Goal: Information Seeking & Learning: Find specific fact

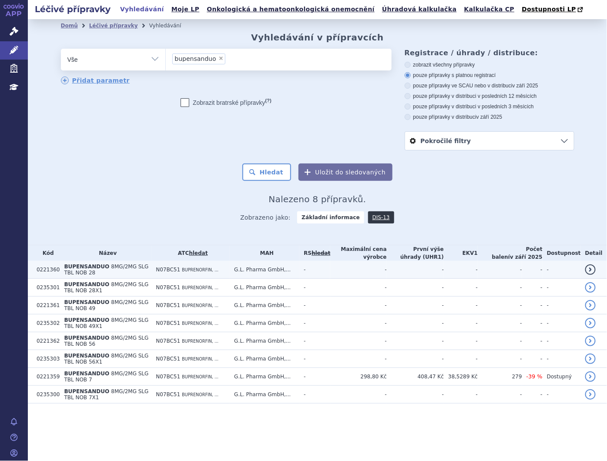
click at [94, 266] on span "BUPENSANDUO" at bounding box center [86, 267] width 45 height 6
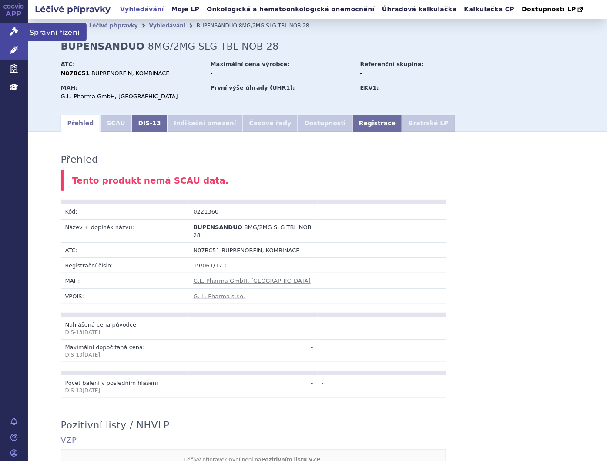
click at [19, 31] on link "Správní řízení" at bounding box center [14, 32] width 28 height 18
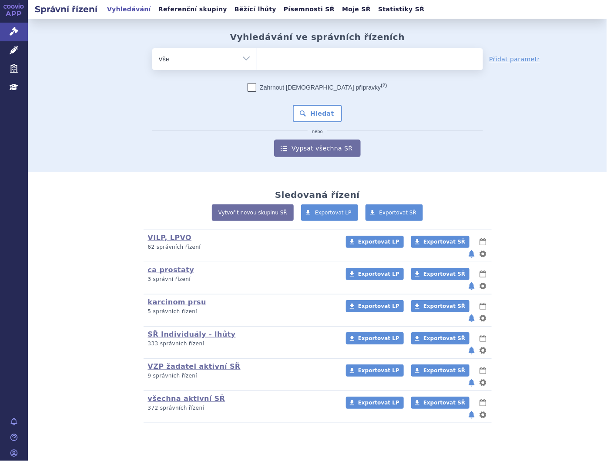
click at [274, 60] on ul at bounding box center [370, 57] width 226 height 18
click at [257, 60] on select at bounding box center [257, 59] width 0 height 22
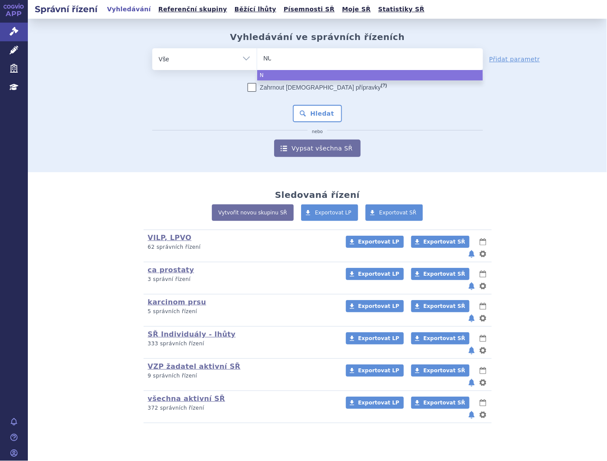
type input "NUB"
type input "NUBE"
type input "NUBEQ"
type input "NUBEQA"
select select "NUBEQA"
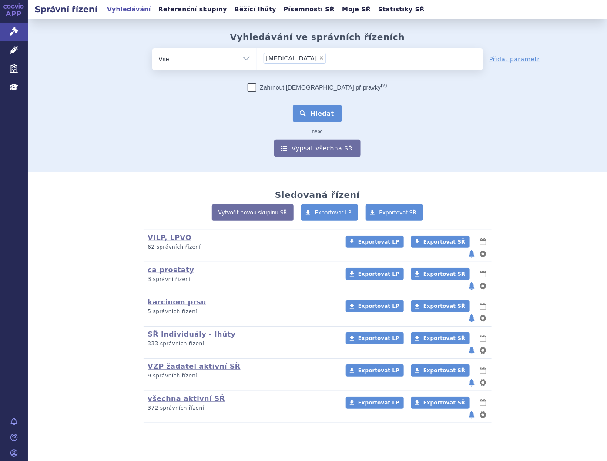
click at [307, 107] on button "Hledat" at bounding box center [317, 113] width 49 height 17
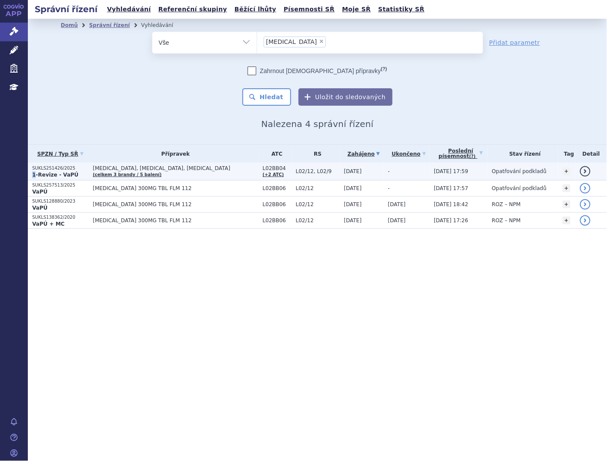
drag, startPoint x: 71, startPoint y: 167, endPoint x: 34, endPoint y: 174, distance: 38.1
click at [34, 174] on td "SUKLS251426/2025 1-Revize - VaPÚ" at bounding box center [58, 172] width 60 height 18
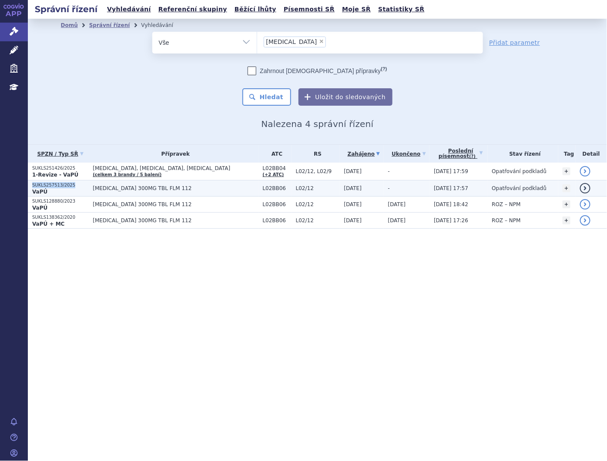
drag, startPoint x: 71, startPoint y: 185, endPoint x: 32, endPoint y: 184, distance: 38.7
click at [32, 184] on p "SUKLS257513/2025" at bounding box center [60, 185] width 56 height 6
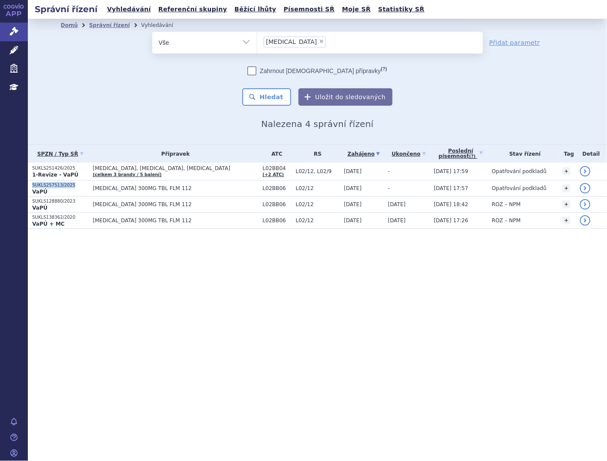
copy p "SUKLS257513/2025"
click at [9, 30] on link "Správní řízení" at bounding box center [14, 32] width 28 height 18
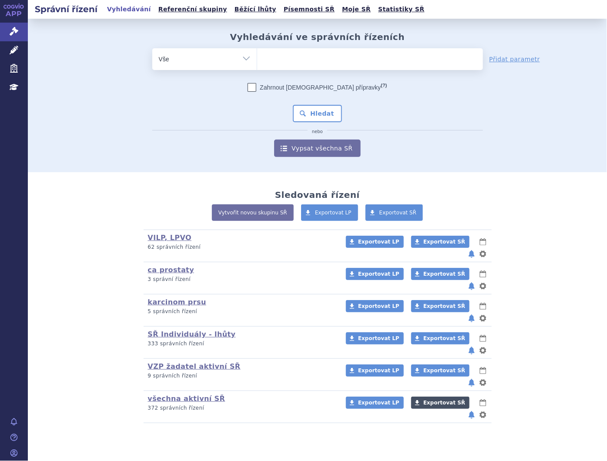
click at [418, 397] on link "Exportovat SŘ" at bounding box center [440, 403] width 58 height 12
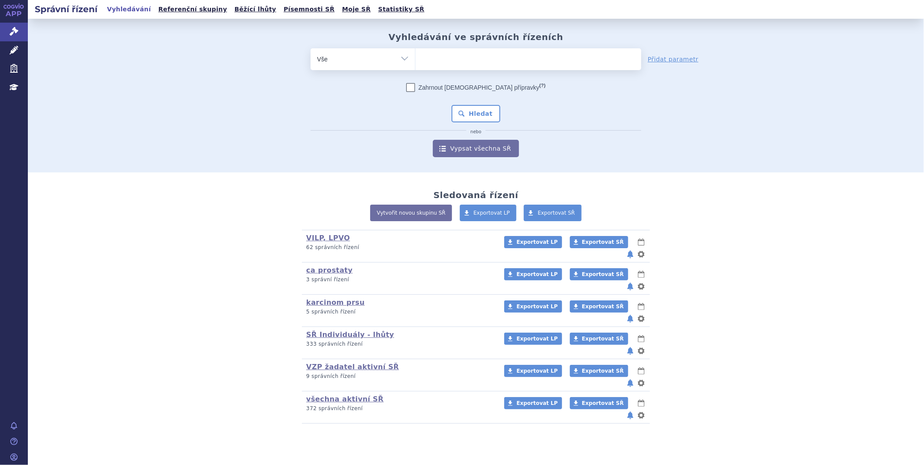
click at [606, 191] on div "Sledovaná řízení Vytvořit novou skupinu SŘ Exportovat LP Exportovat SŘ VILP, LP…" at bounding box center [476, 307] width 548 height 234
click at [597, 397] on link "Exportovat SŘ" at bounding box center [599, 403] width 58 height 12
click at [24, 31] on link "Správní řízení" at bounding box center [14, 32] width 28 height 18
click at [502, 60] on ul at bounding box center [528, 57] width 226 height 18
click at [415, 60] on select at bounding box center [415, 59] width 0 height 22
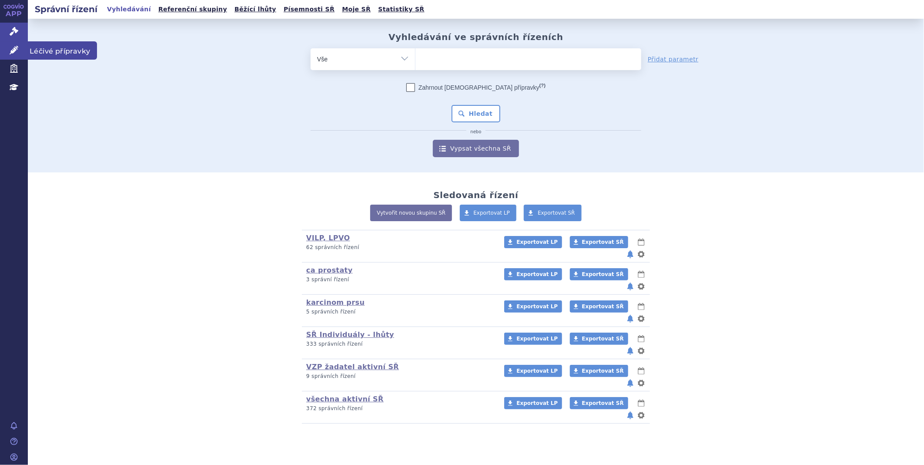
click at [22, 53] on link "Léčivé přípravky" at bounding box center [14, 50] width 28 height 18
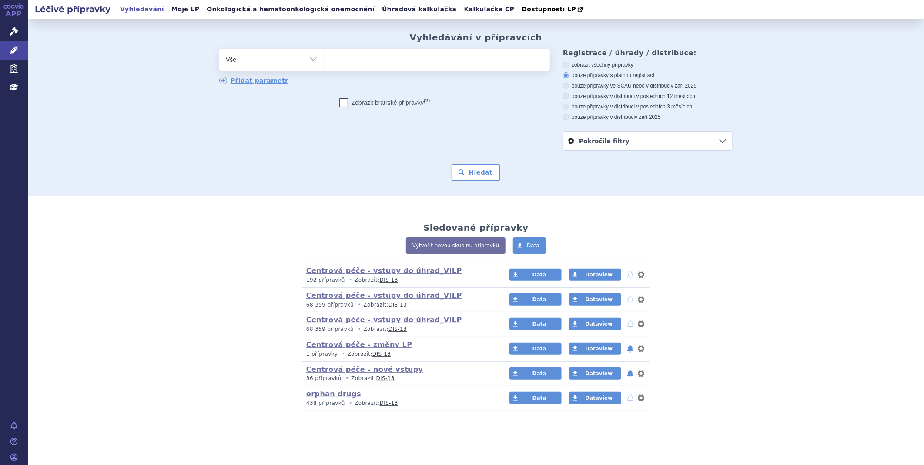
click at [461, 61] on ul at bounding box center [437, 58] width 226 height 18
click at [324, 61] on select at bounding box center [324, 59] width 0 height 22
type input "bl"
type input "bli"
type input "blin"
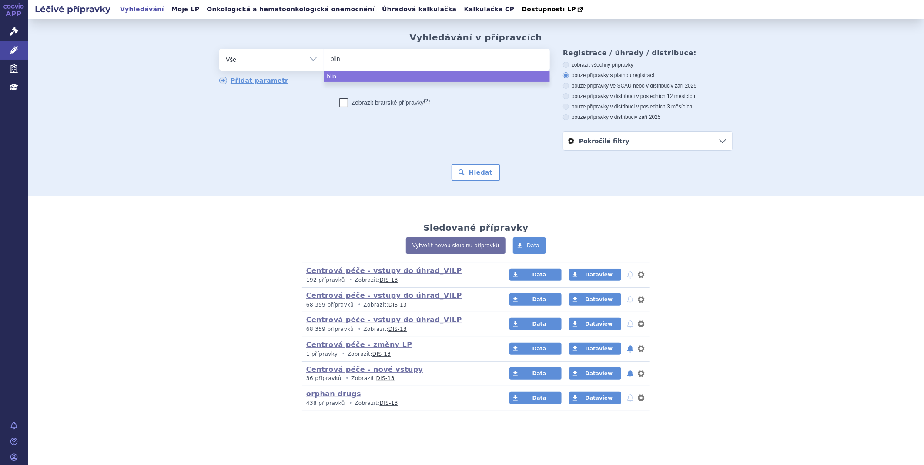
type input "blinc"
type input "blincyt"
type input "blincyto"
select select "blincyto"
click at [478, 178] on button "Hledat" at bounding box center [475, 172] width 49 height 17
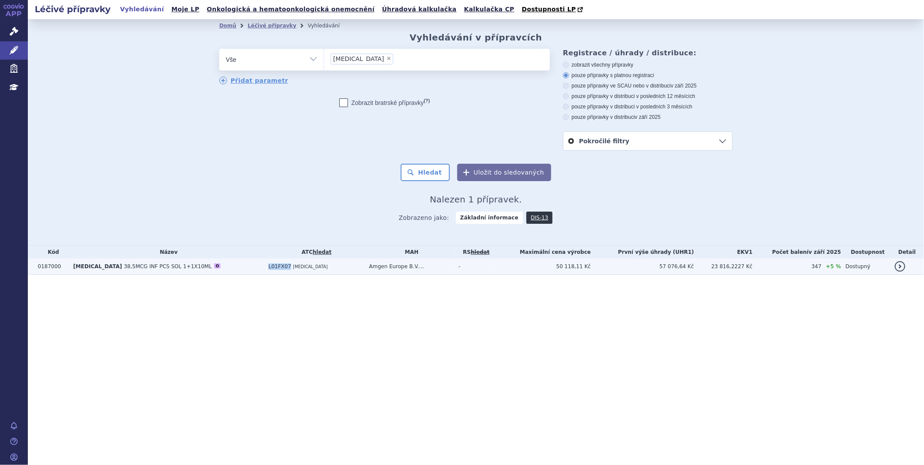
drag, startPoint x: 244, startPoint y: 269, endPoint x: 267, endPoint y: 270, distance: 23.1
click at [267, 270] on td "L01FX07 BLINATUMOMAB" at bounding box center [314, 266] width 100 height 16
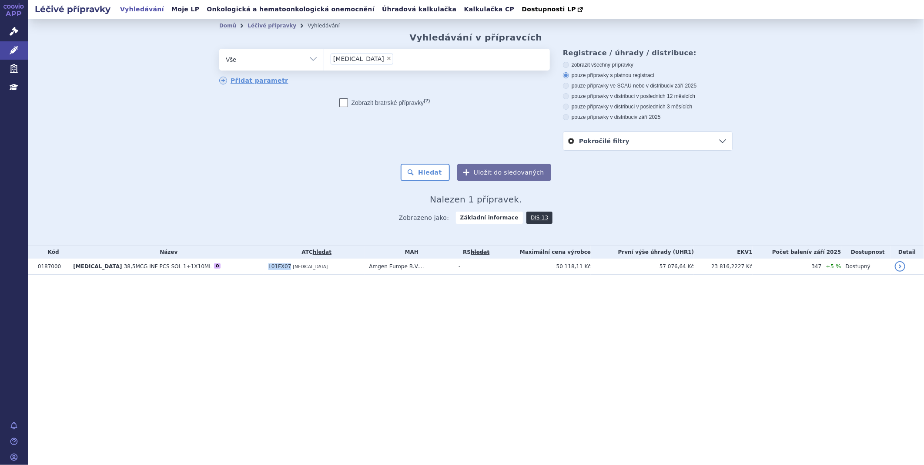
copy span "L01FX07"
click at [386, 60] on span "×" at bounding box center [388, 58] width 5 height 5
click at [324, 60] on select "[MEDICAL_DATA]" at bounding box center [324, 59] width 0 height 22
select select
type input "ryb"
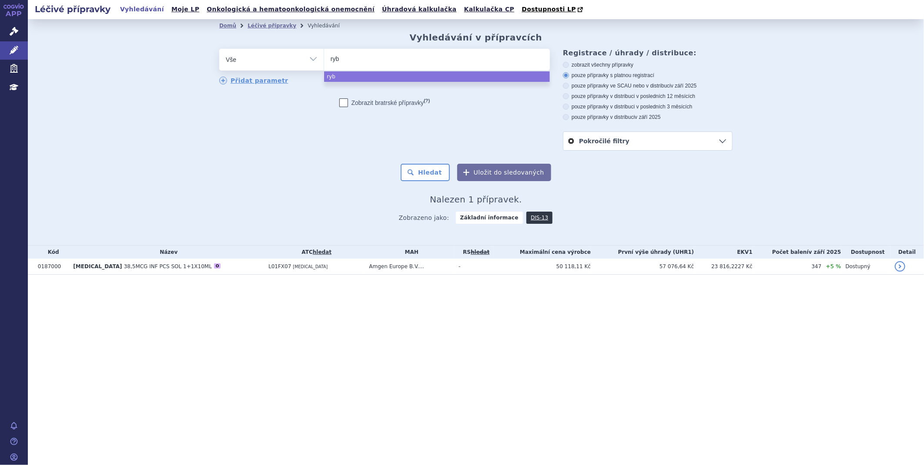
type input "rybr"
type input "rybre"
type input "rybreva"
type input "rybrevan"
type input "rybrevant"
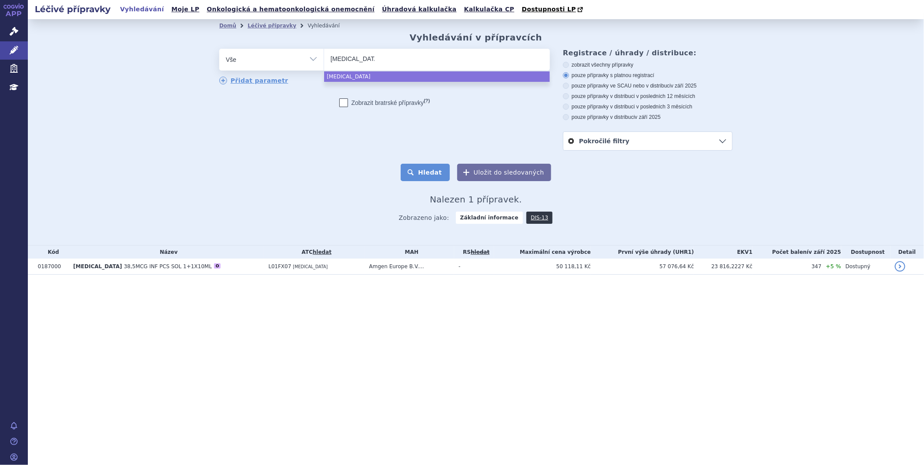
select select "rybrevant"
click at [421, 173] on button "Hledat" at bounding box center [425, 172] width 49 height 17
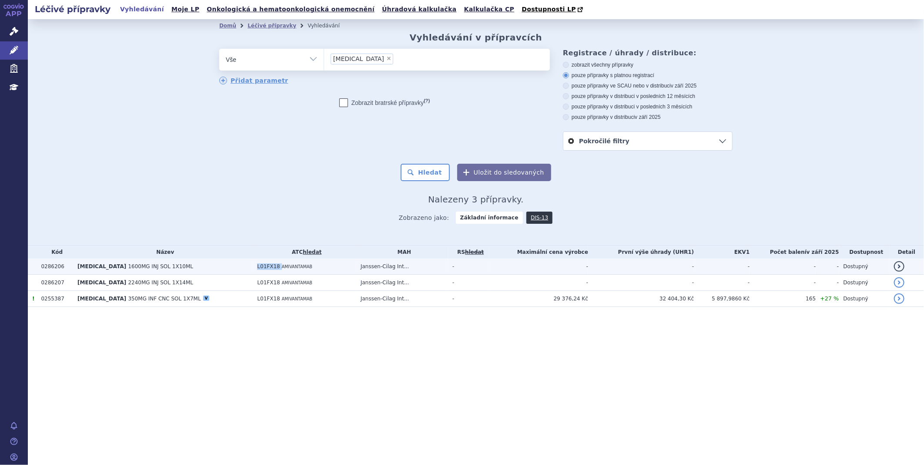
drag, startPoint x: 241, startPoint y: 265, endPoint x: 263, endPoint y: 267, distance: 22.3
click at [263, 267] on td "L01FX18 AMIVANTAMAB" at bounding box center [304, 266] width 103 height 16
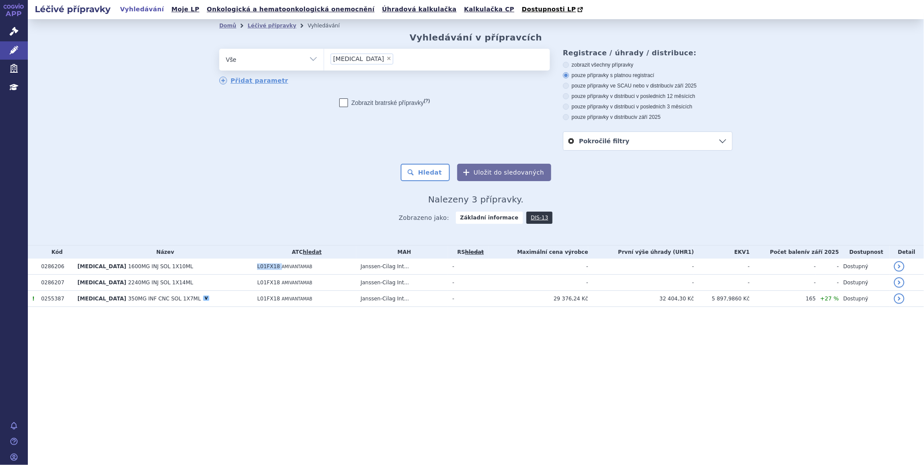
copy td "L01FX18"
click at [386, 60] on span "×" at bounding box center [388, 58] width 5 height 5
click at [324, 60] on select "rybrevant" at bounding box center [324, 59] width 0 height 22
select select
type input "im"
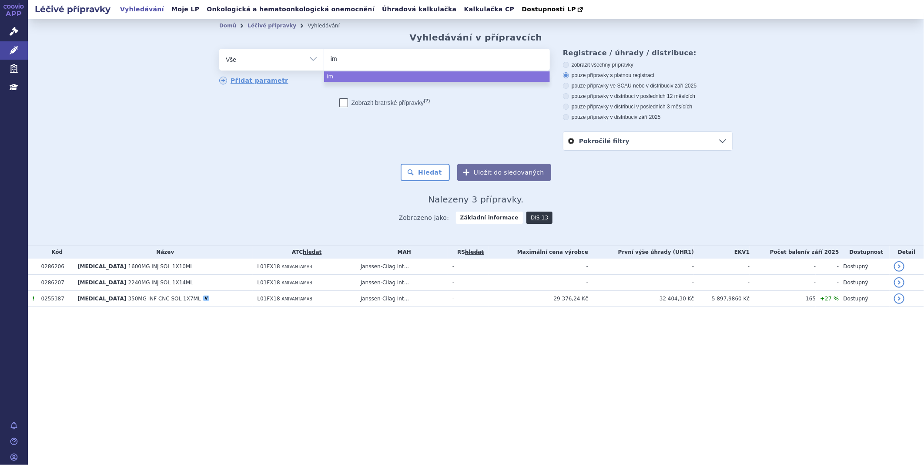
type input "imb"
type input "imbr"
type input "imbru"
type input "imbruv"
type input "imbruvi"
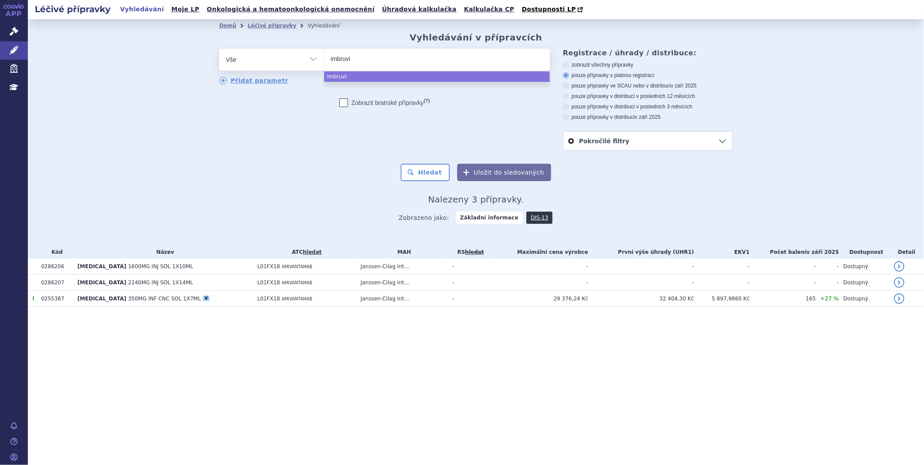
type input "imbruvic"
type input "imbruvica"
select select "[MEDICAL_DATA]"
click at [443, 176] on button "Hledat" at bounding box center [425, 172] width 49 height 17
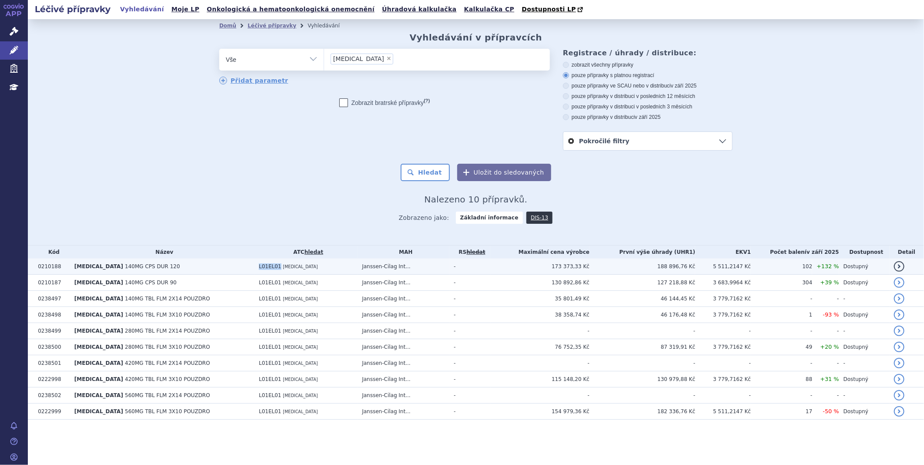
drag, startPoint x: 238, startPoint y: 266, endPoint x: 262, endPoint y: 268, distance: 24.0
click at [262, 268] on td "L01EL01 IBRUTINIB" at bounding box center [305, 266] width 103 height 16
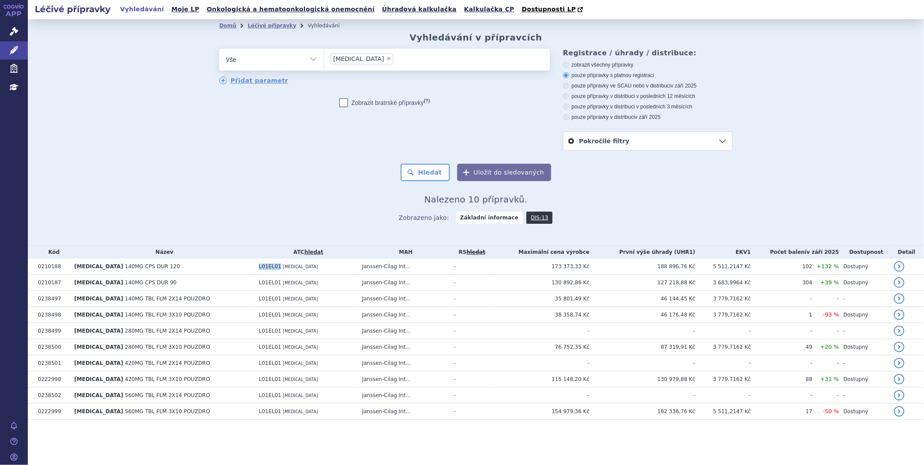
copy span "L01EL01"
click at [386, 58] on span "×" at bounding box center [388, 58] width 5 height 5
click at [324, 58] on select "imbruvica" at bounding box center [324, 59] width 0 height 22
select select
type input "he"
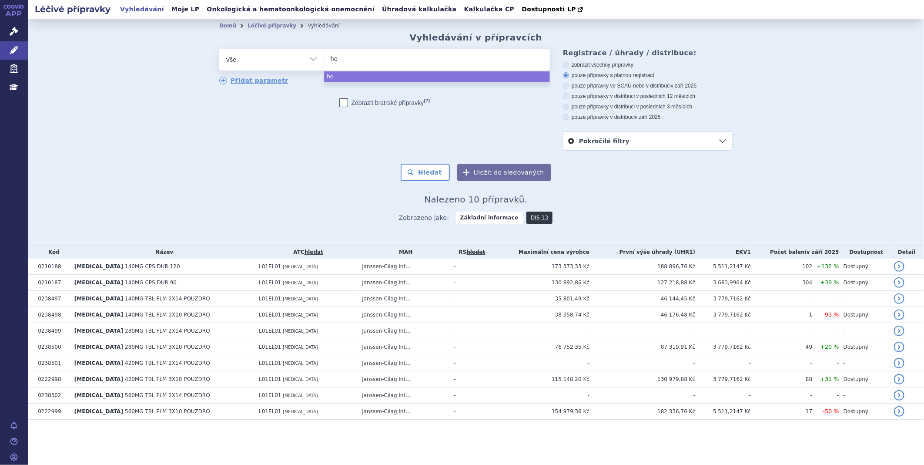
type input "het"
type input "hetro"
type input "hetron"
type input "hetroni"
type input "hetronif"
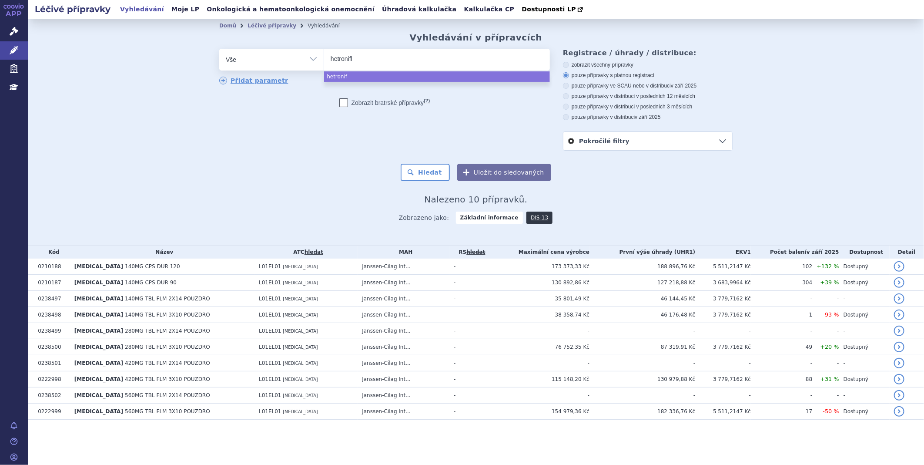
type input "hetronifly"
select select "hetronifly"
click at [441, 175] on button "Hledat" at bounding box center [425, 172] width 49 height 17
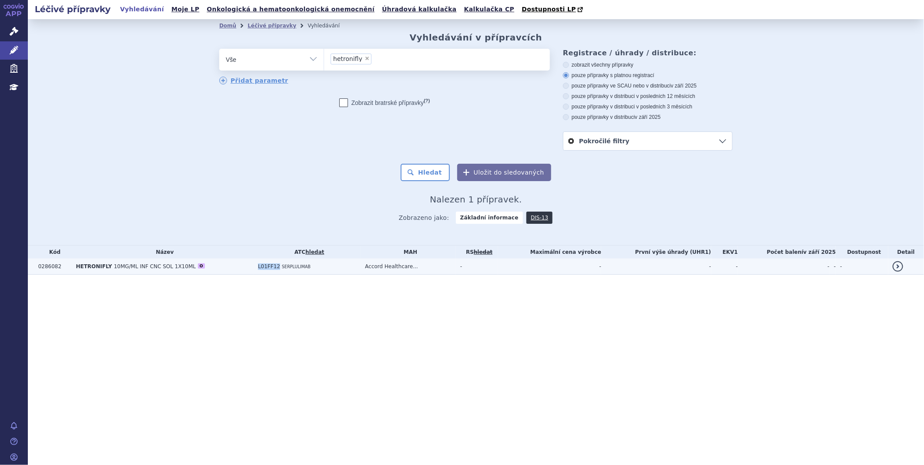
drag, startPoint x: 256, startPoint y: 268, endPoint x: 277, endPoint y: 272, distance: 21.3
click at [277, 272] on td "L01FF12 SERPLULIMAB" at bounding box center [307, 266] width 107 height 16
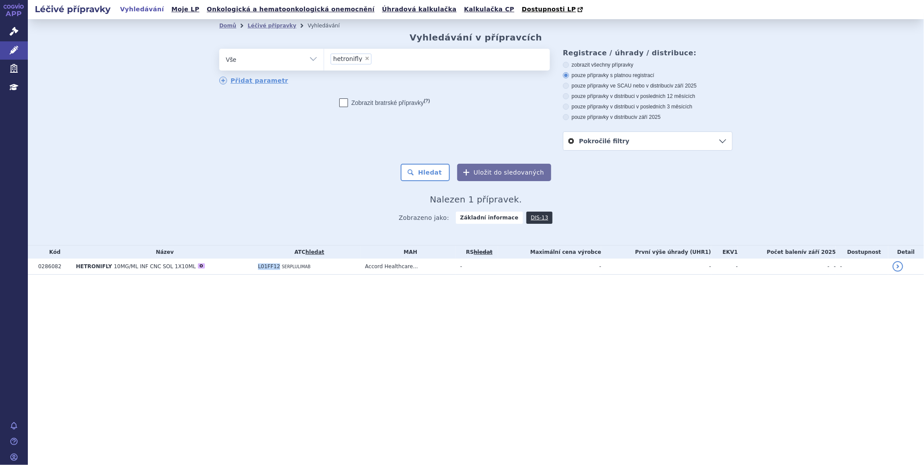
copy span "L01FF12"
click at [365, 60] on span "×" at bounding box center [367, 58] width 5 height 5
click at [324, 60] on select "hetronifly" at bounding box center [324, 59] width 0 height 22
select select
type input "sa"
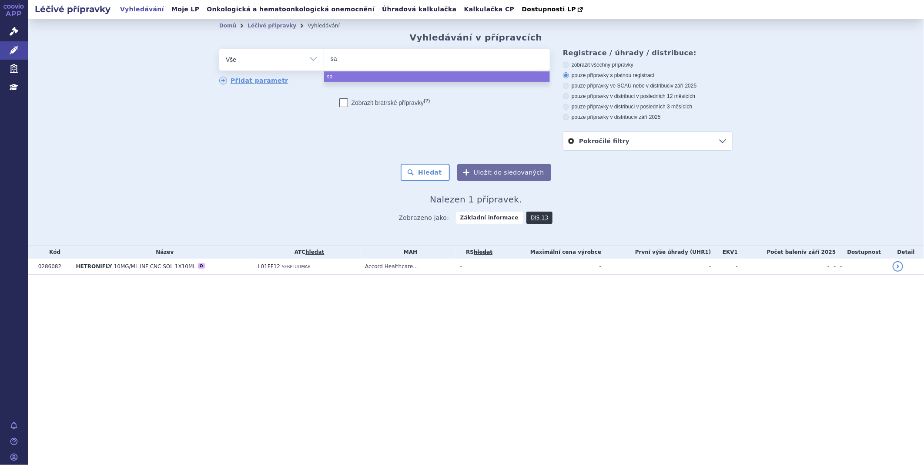
type input "sar"
type input "sarcl"
type input "sarcli"
type input "sarclis"
select select "sarclis"
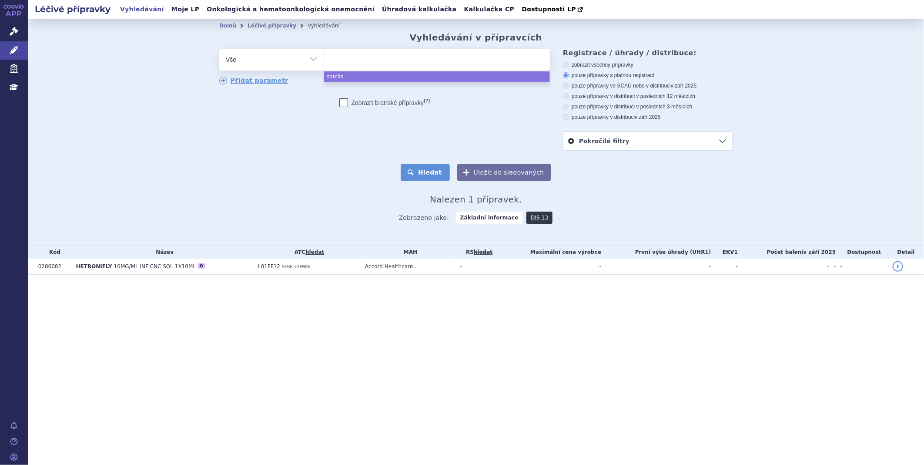
click at [418, 173] on button "Hledat" at bounding box center [425, 172] width 49 height 17
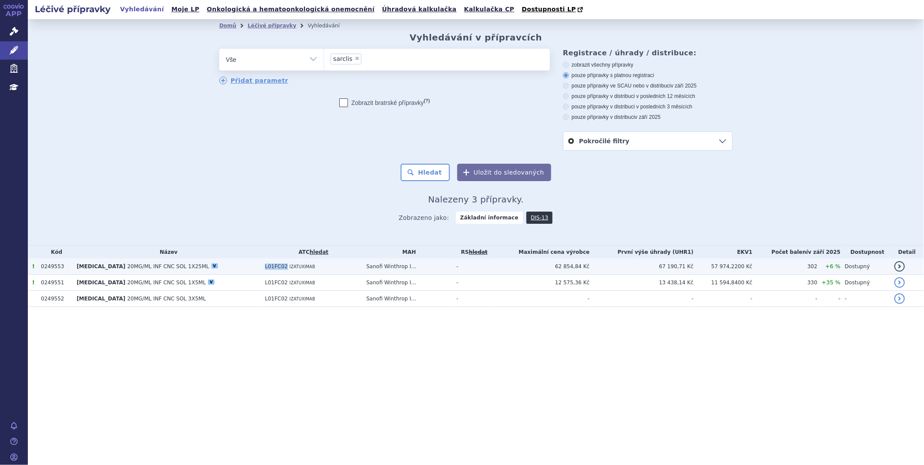
drag, startPoint x: 245, startPoint y: 264, endPoint x: 265, endPoint y: 267, distance: 20.6
click at [265, 267] on td "L01FC02 IZATUXIMAB" at bounding box center [311, 266] width 101 height 16
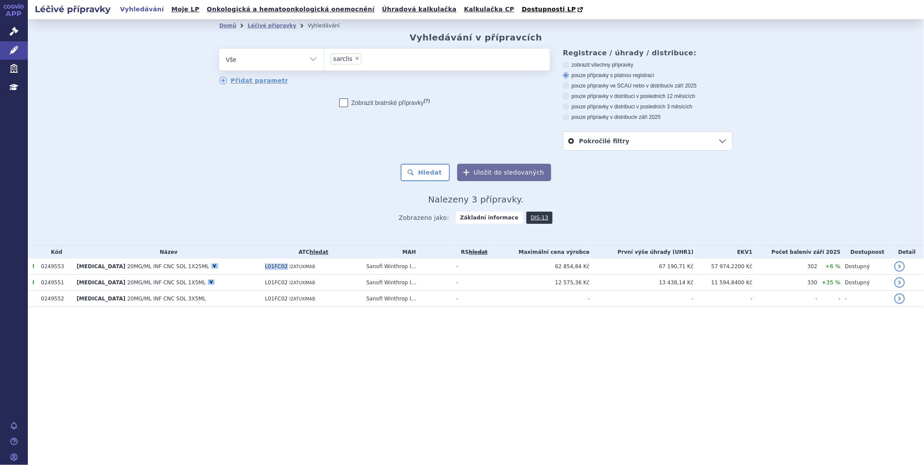
copy span "L01FC02"
click at [354, 61] on span "×" at bounding box center [356, 58] width 5 height 5
click at [324, 61] on select "sarclis" at bounding box center [324, 59] width 0 height 22
select select
type input "da"
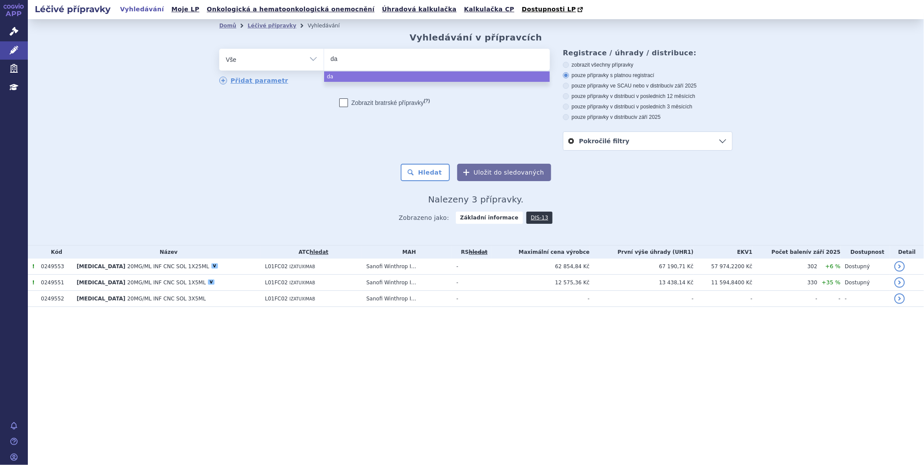
type input "dar"
type input "darza"
type input "darzal"
type input "darzale"
type input "[MEDICAL_DATA]"
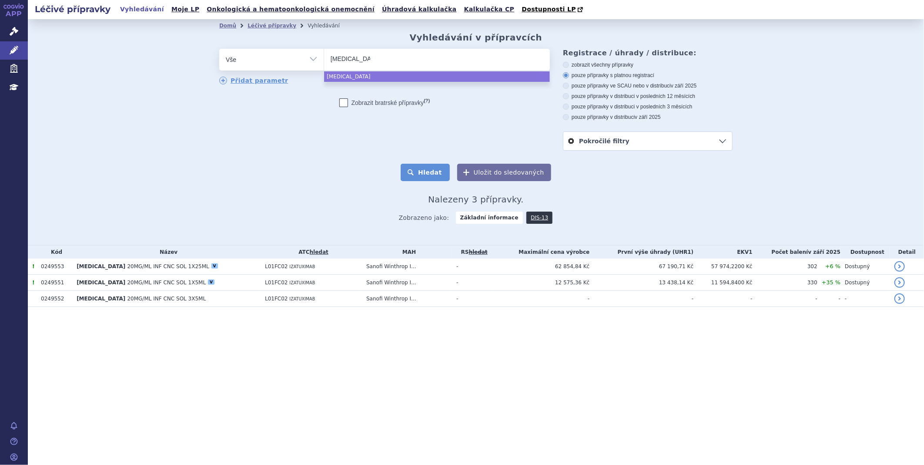
select select "darzalex"
click at [424, 167] on button "Hledat" at bounding box center [425, 172] width 49 height 17
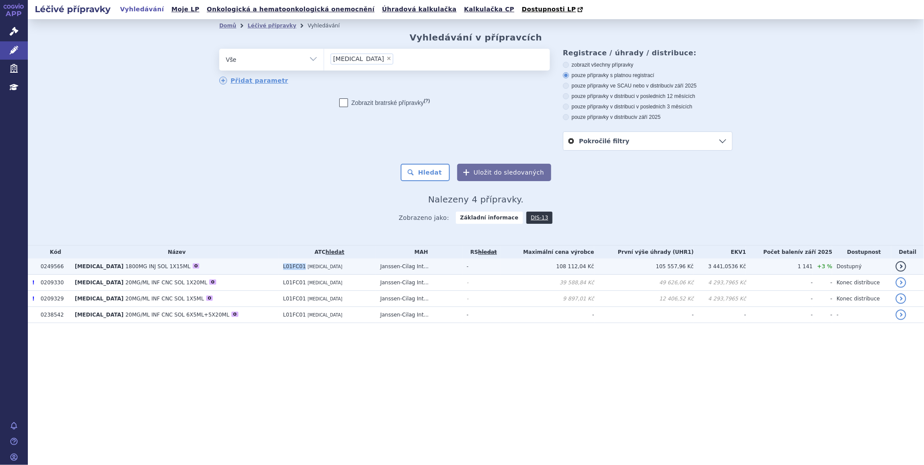
drag, startPoint x: 263, startPoint y: 267, endPoint x: 285, endPoint y: 272, distance: 23.1
click at [285, 272] on td "L01FC01 [MEDICAL_DATA]" at bounding box center [327, 266] width 97 height 16
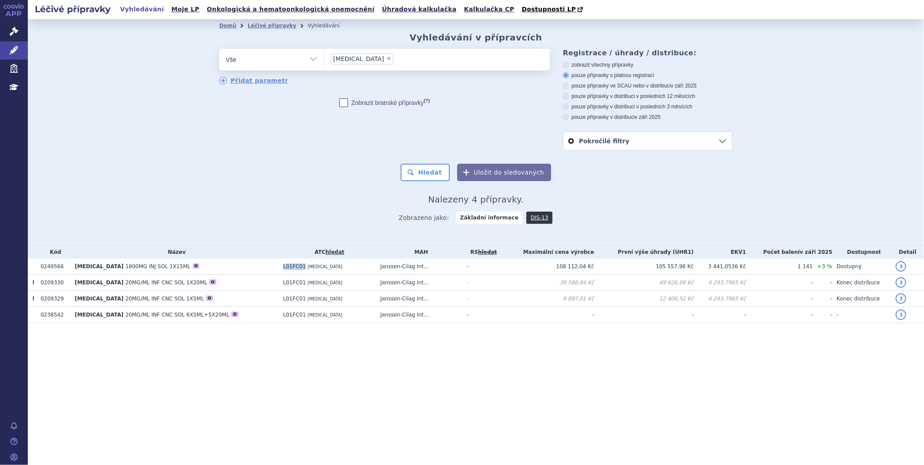
copy span "L01FC01"
click at [386, 61] on span "×" at bounding box center [388, 58] width 5 height 5
click at [324, 61] on select "[MEDICAL_DATA]" at bounding box center [324, 59] width 0 height 22
select select
type input "re"
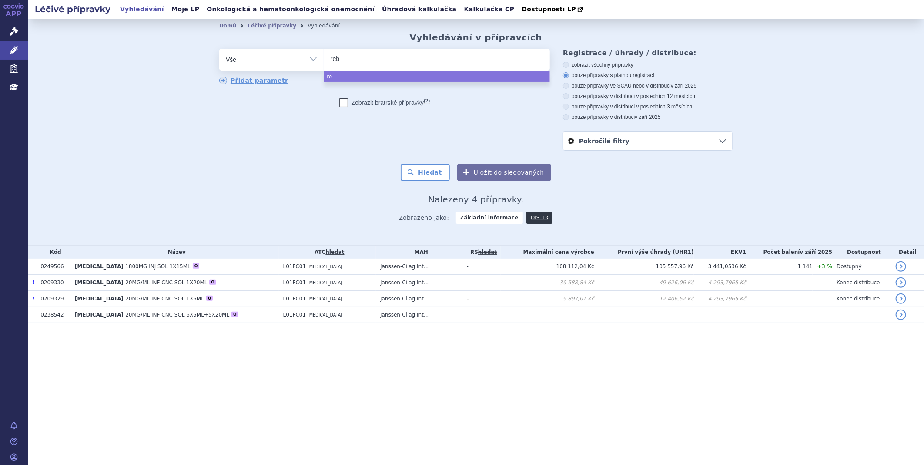
type input "rebl"
type input "reblo"
type input "rebloz"
type input "reblozy"
select select "reblozy"
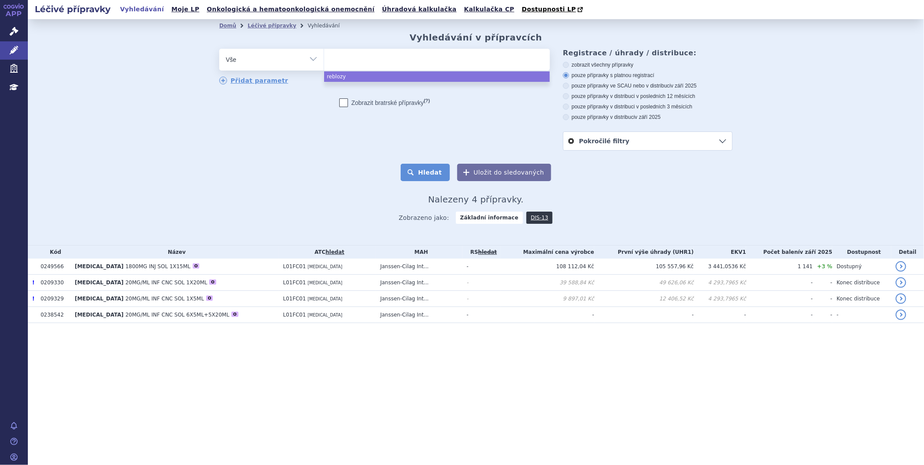
click at [423, 170] on button "Hledat" at bounding box center [425, 172] width 49 height 17
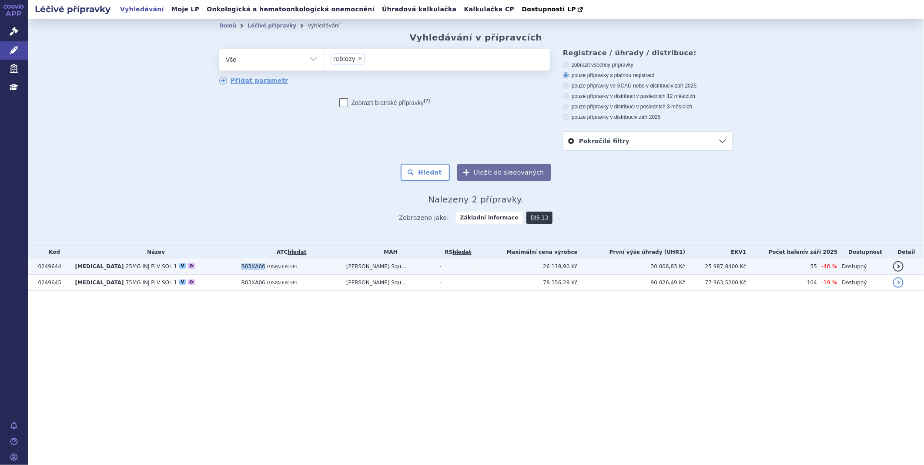
drag, startPoint x: 218, startPoint y: 267, endPoint x: 241, endPoint y: 267, distance: 23.1
click at [241, 267] on td "B03XA06 LUSPATERCEPT" at bounding box center [289, 266] width 105 height 16
copy span "B03XA06"
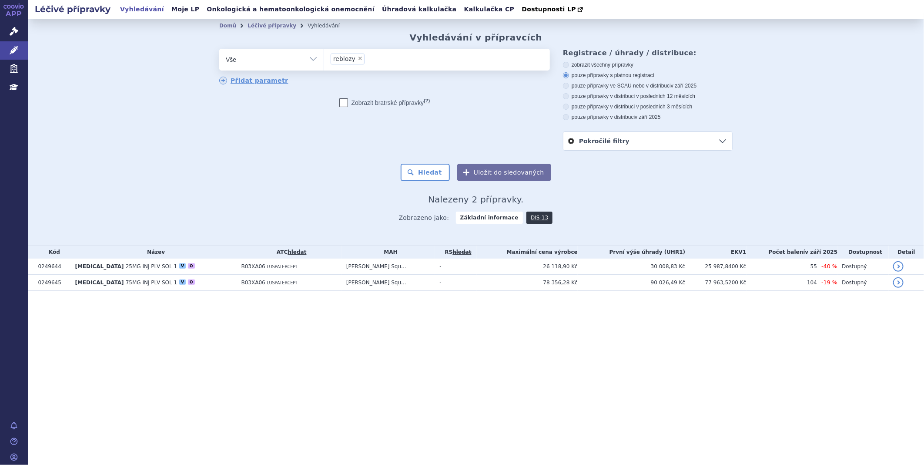
click at [360, 59] on span "×" at bounding box center [360, 58] width 5 height 5
click at [324, 59] on select "reblozy" at bounding box center [324, 59] width 0 height 22
select select
click at [361, 62] on ul at bounding box center [437, 58] width 226 height 18
click at [324, 62] on select "reblozy" at bounding box center [324, 59] width 0 height 22
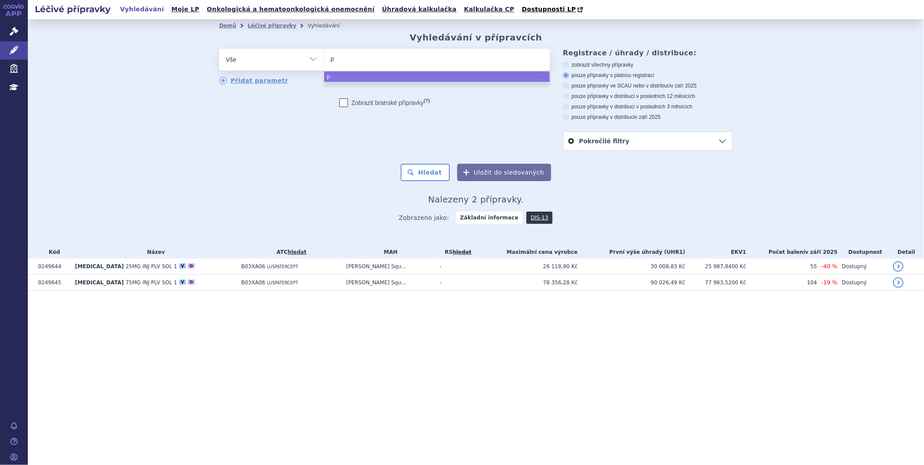
type input "pi"
type input "pia"
type input "piask"
type input "piasky"
select select "piasky"
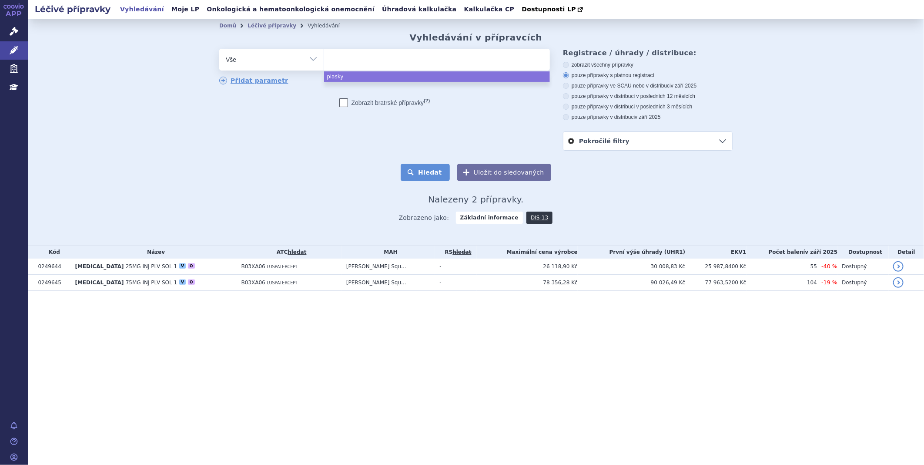
click at [437, 177] on button "Hledat" at bounding box center [425, 172] width 49 height 17
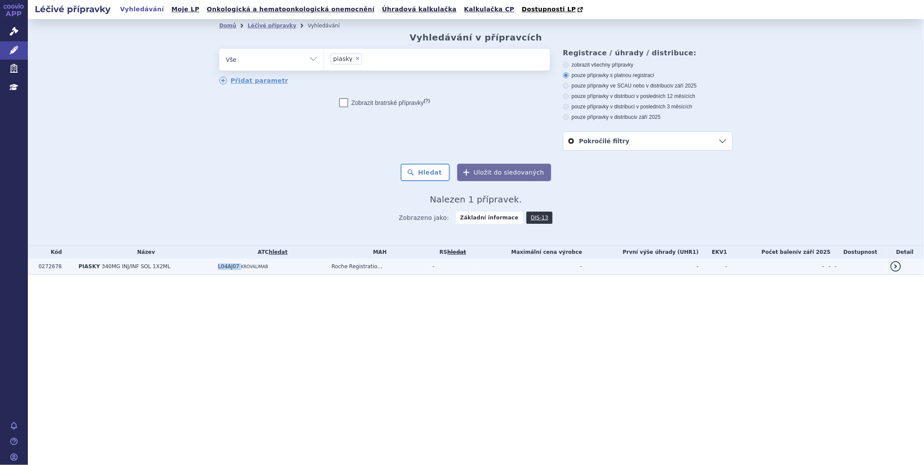
drag, startPoint x: 217, startPoint y: 266, endPoint x: 238, endPoint y: 266, distance: 20.9
click at [238, 266] on td "L04AJ07 KROVALIMAB" at bounding box center [271, 266] width 114 height 16
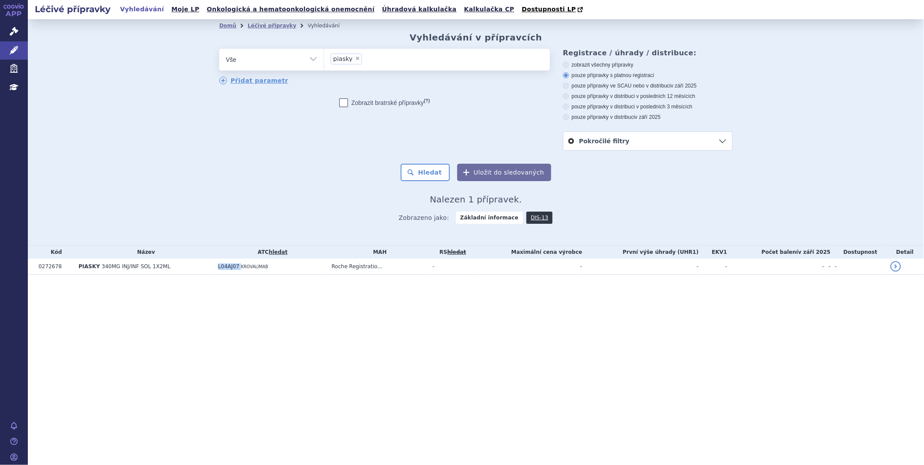
copy td "L04AJ07"
click at [353, 62] on li "× piasky" at bounding box center [346, 59] width 31 height 11
click at [324, 62] on select "piasky" at bounding box center [324, 59] width 0 height 22
click at [355, 55] on li "× piasky" at bounding box center [346, 59] width 31 height 11
click at [324, 55] on select "piasky" at bounding box center [324, 59] width 0 height 22
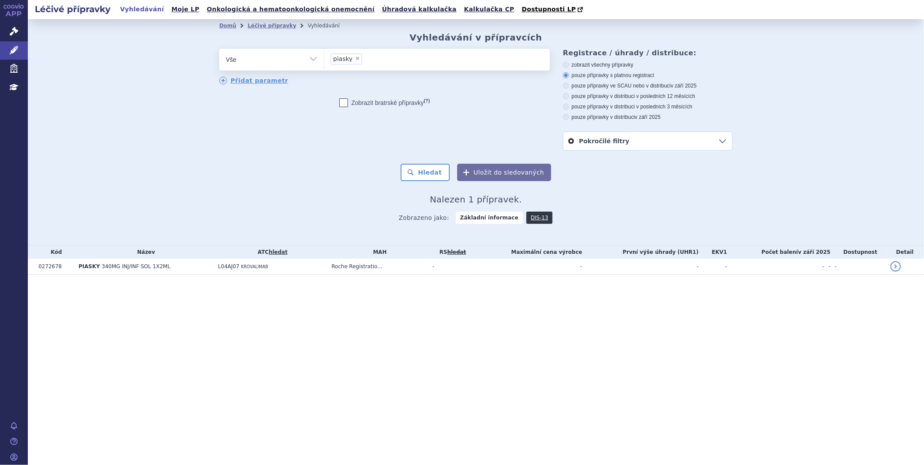
click at [355, 58] on span "×" at bounding box center [357, 58] width 5 height 5
click at [324, 58] on select "piasky" at bounding box center [324, 59] width 0 height 22
select select
type input "ry"
type input "rys"
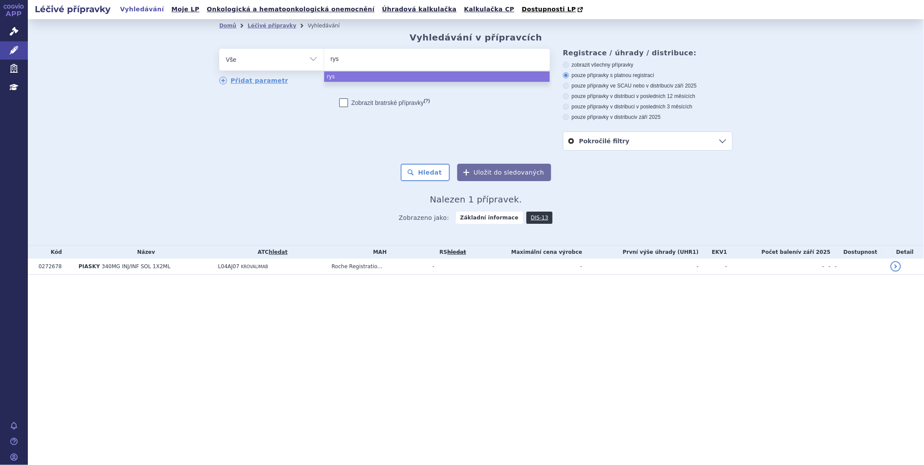
type input "ryst"
type input "rysti"
type input "rystig"
type input "rystiggo"
select select "rystiggo"
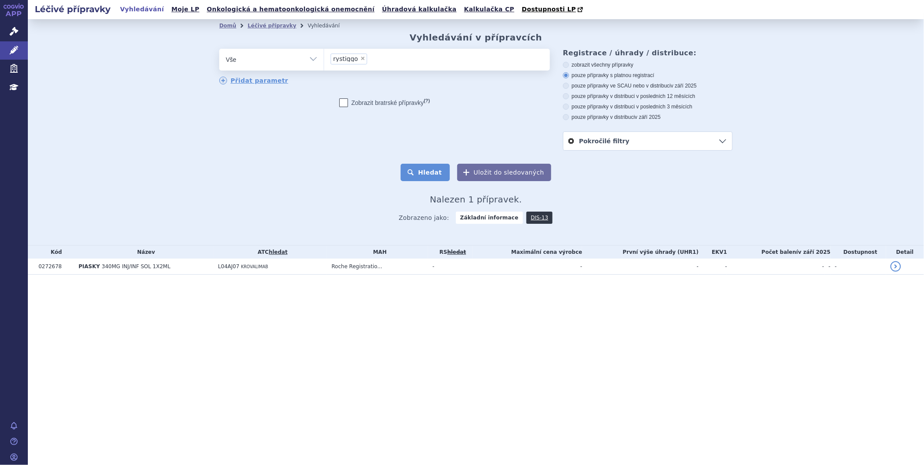
click at [427, 168] on button "Hledat" at bounding box center [425, 172] width 49 height 17
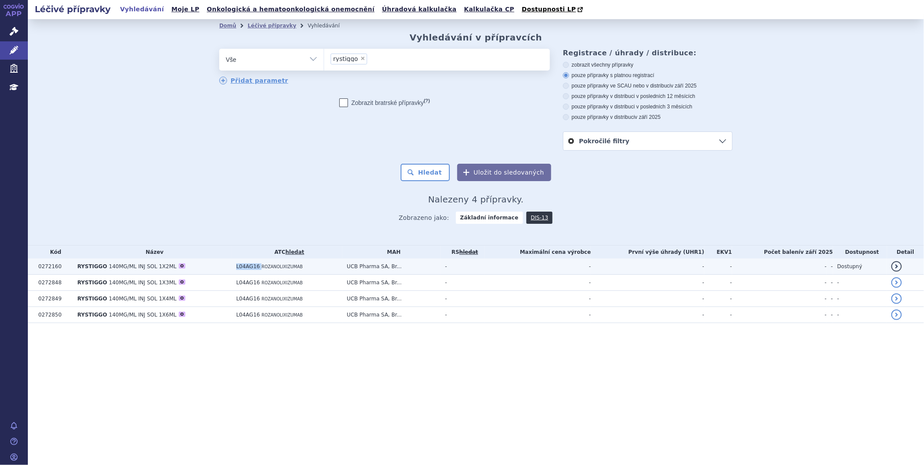
drag, startPoint x: 236, startPoint y: 264, endPoint x: 258, endPoint y: 264, distance: 22.6
click at [258, 264] on td "L04AG16 ROZANOLIXIZUMAB" at bounding box center [287, 266] width 110 height 16
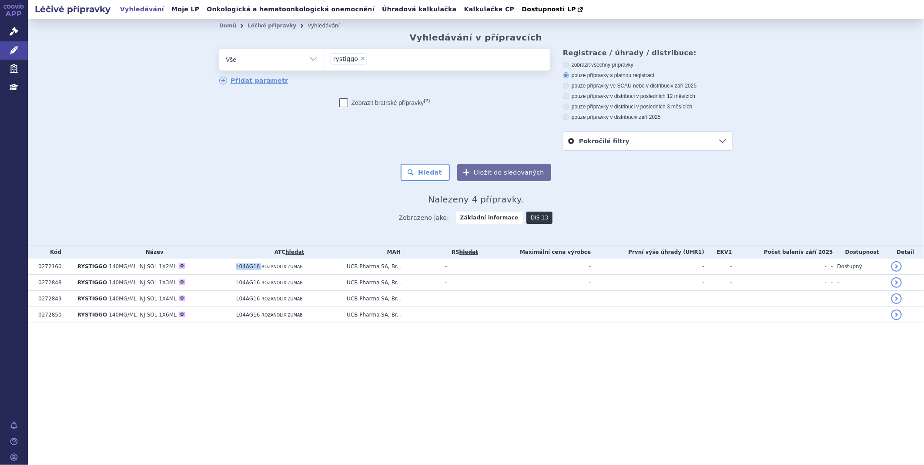
copy td "L04AG16"
click at [363, 58] on li "× rystiggo" at bounding box center [349, 59] width 37 height 11
click at [324, 58] on select "rystiggo" at bounding box center [324, 59] width 0 height 22
click at [360, 58] on span "×" at bounding box center [362, 58] width 5 height 5
click at [324, 58] on select "rystiggo" at bounding box center [324, 59] width 0 height 22
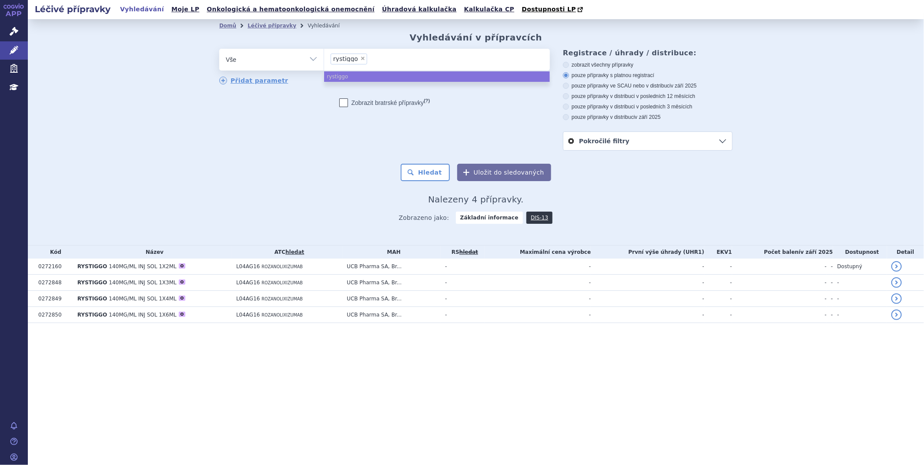
select select
type input "ca"
type input "cab"
type input "cabo"
type input "cabome"
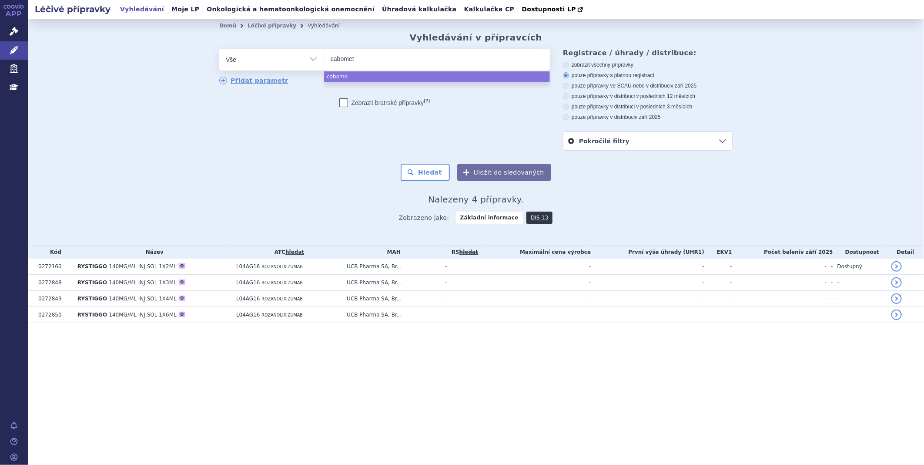
type input "cabomety"
select select "cabomety"
click at [442, 173] on button "Hledat" at bounding box center [425, 172] width 49 height 17
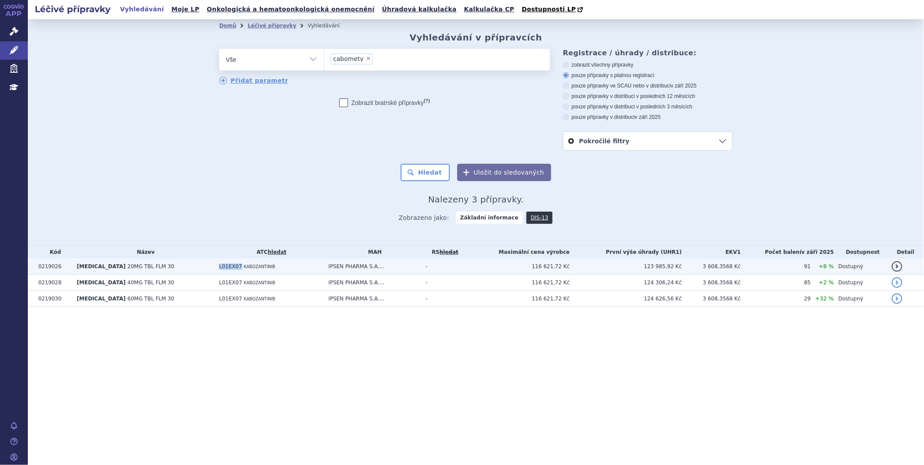
click at [223, 270] on td "L01EX07 KABOZANTINIB" at bounding box center [269, 266] width 109 height 16
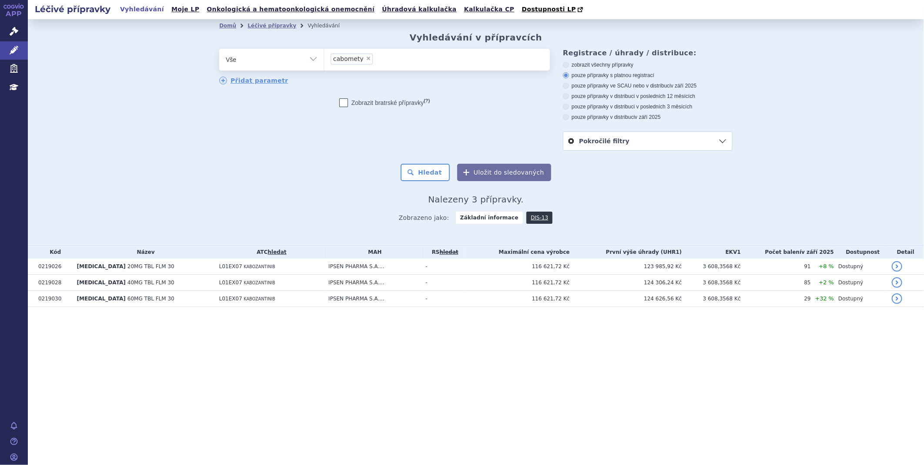
click at [367, 60] on span "×" at bounding box center [368, 58] width 5 height 5
click at [324, 60] on select "cabomety" at bounding box center [324, 59] width 0 height 22
select select
type input "bi"
type input "bim"
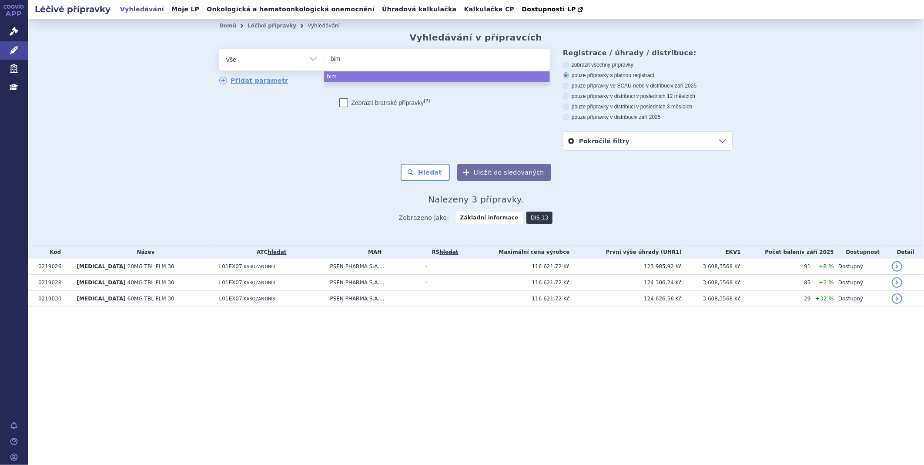
type input "bimz"
type input "bimw"
type input "bim"
type input "bimzw"
type input "bimzwl"
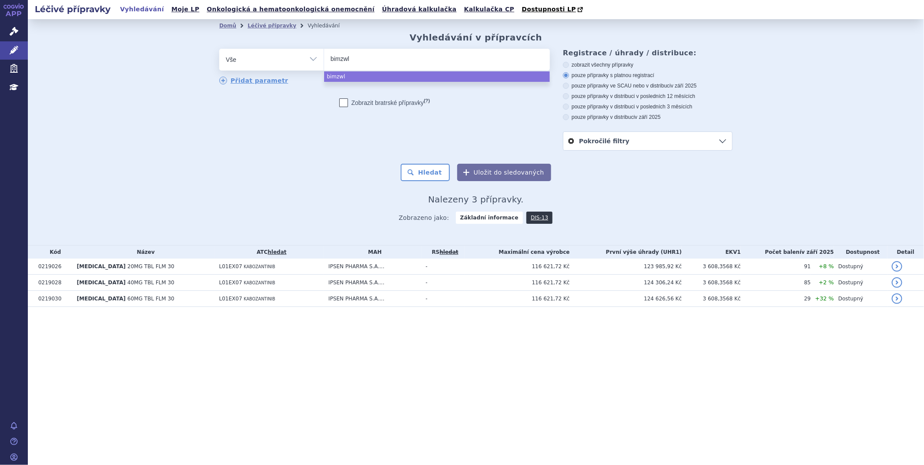
type input "bimzw"
type input "bimz"
type input "bimzel"
type input "bimzelx"
select select "bimzelx"
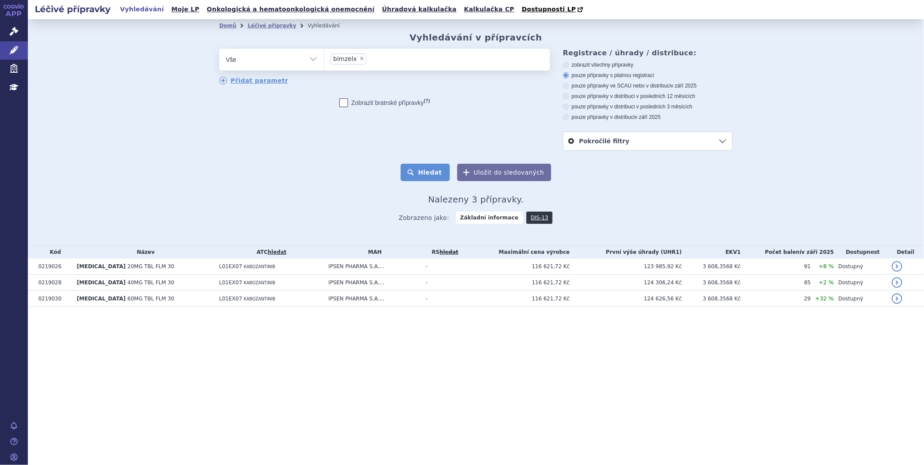
click at [422, 171] on button "Hledat" at bounding box center [425, 172] width 49 height 17
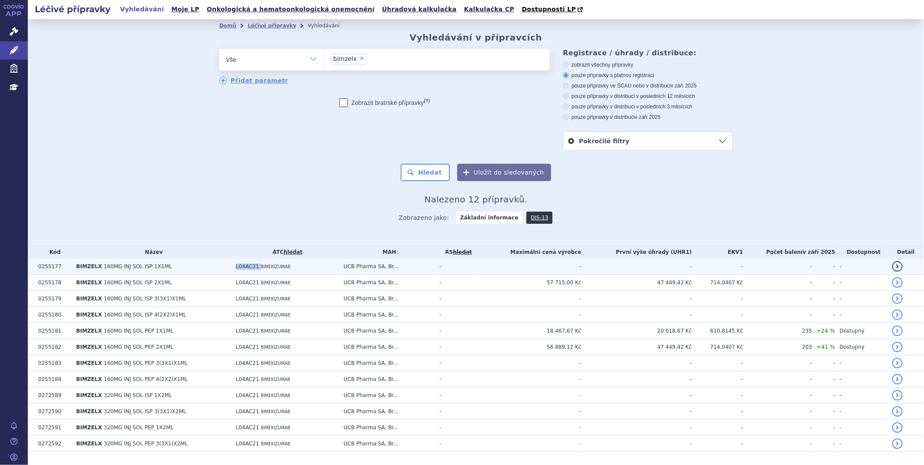
drag, startPoint x: 231, startPoint y: 267, endPoint x: 254, endPoint y: 268, distance: 22.7
click at [254, 268] on td "L04AC21 BIMEKIZUMAB" at bounding box center [285, 266] width 108 height 16
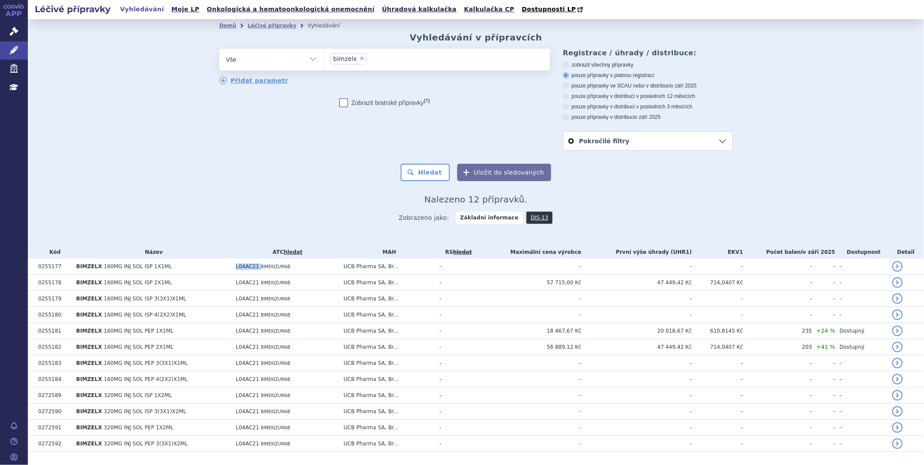
copy td "L04AC21"
click at [359, 57] on span "×" at bounding box center [361, 58] width 5 height 5
click at [324, 57] on select "bimzelx" at bounding box center [324, 59] width 0 height 22
select select
type input "fr"
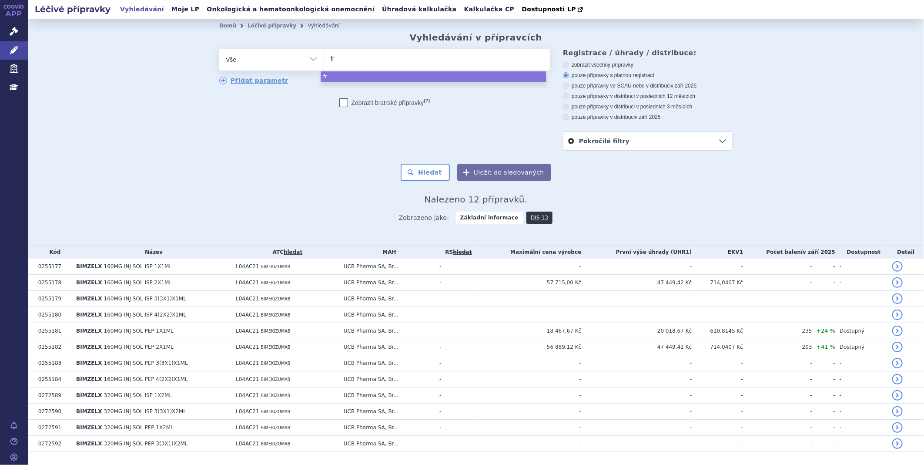
type input "fru"
type input "fruza"
type input "fruzaq"
select select "fruzaq"
click at [424, 174] on button "Hledat" at bounding box center [425, 172] width 49 height 17
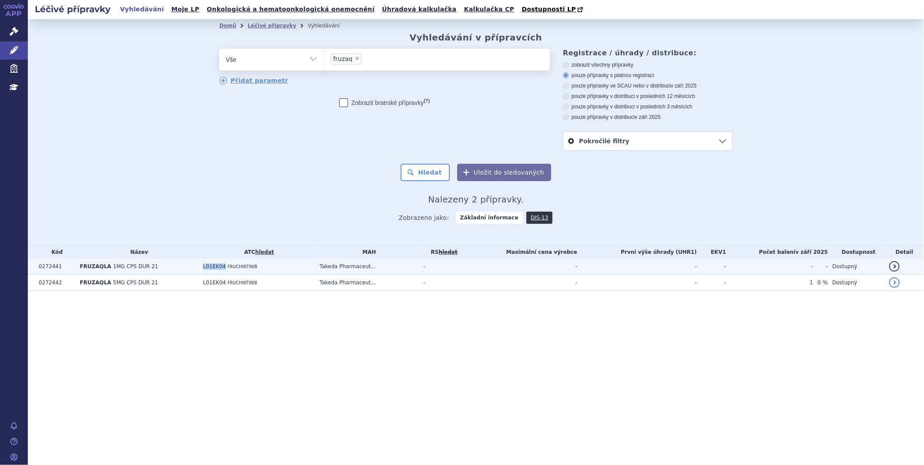
drag, startPoint x: 198, startPoint y: 267, endPoint x: 220, endPoint y: 267, distance: 21.7
click at [220, 267] on td "L01EK04 FRUCHINTINIB" at bounding box center [257, 266] width 117 height 16
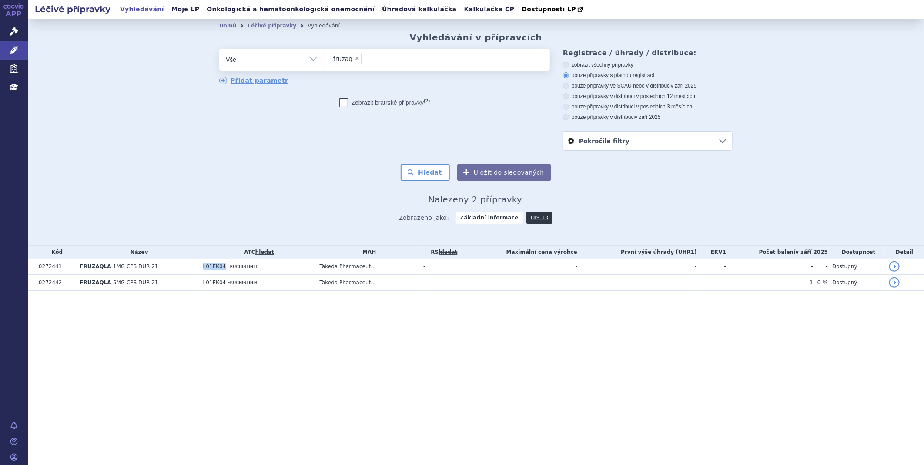
copy span "L01EK04"
click at [356, 59] on span "×" at bounding box center [356, 58] width 5 height 5
click at [324, 59] on select "fruzaq" at bounding box center [324, 59] width 0 height 22
select select
type input "opd"
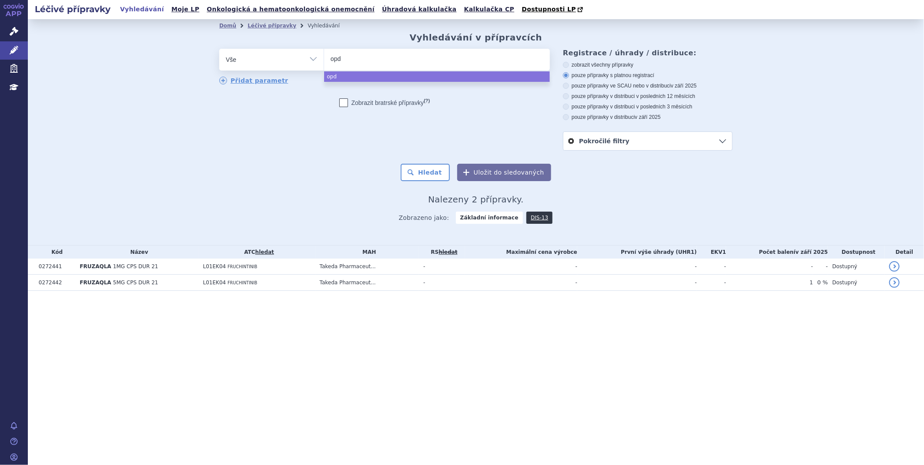
type input "opdi"
type input "[MEDICAL_DATA]"
select select "[MEDICAL_DATA]"
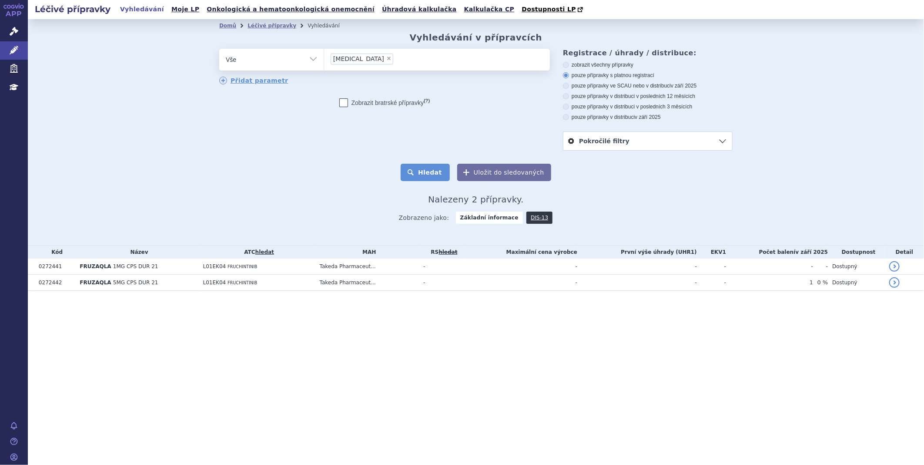
click at [431, 171] on button "Hledat" at bounding box center [425, 172] width 49 height 17
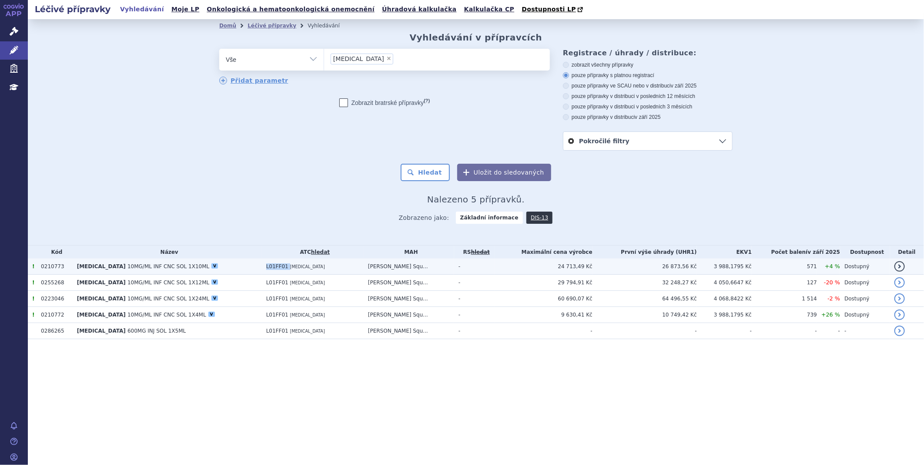
drag, startPoint x: 237, startPoint y: 267, endPoint x: 261, endPoint y: 271, distance: 24.3
click at [262, 271] on td "L01FF01 [MEDICAL_DATA]" at bounding box center [313, 266] width 102 height 16
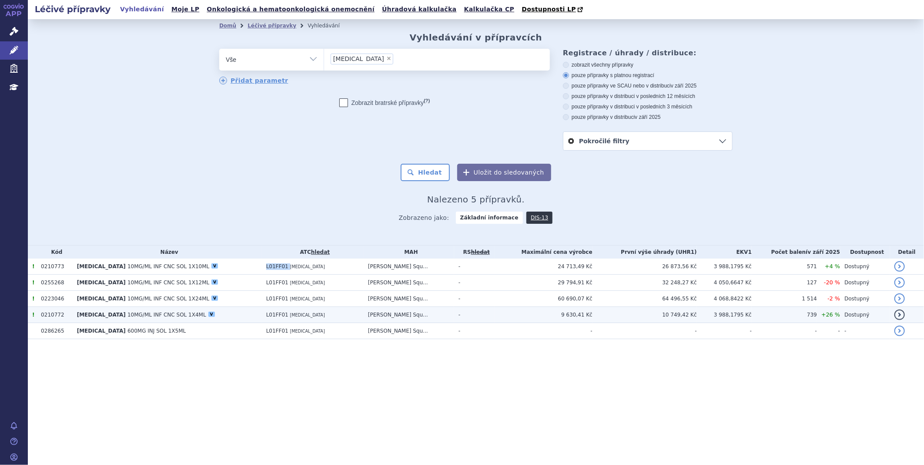
copy td "L01FF01"
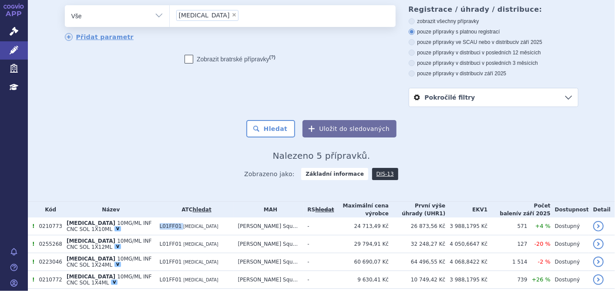
scroll to position [48, 0]
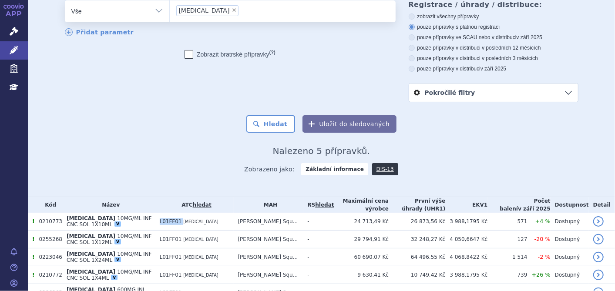
click at [231, 9] on span "×" at bounding box center [233, 9] width 5 height 5
click at [170, 9] on select "opdivo" at bounding box center [169, 11] width 0 height 22
select select
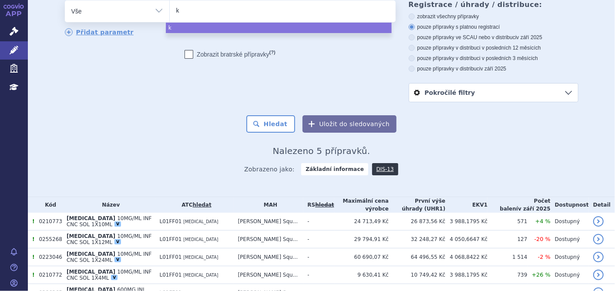
type input "ke"
type input "key"
type input "keyt"
type input "keytr"
type input "keytrud"
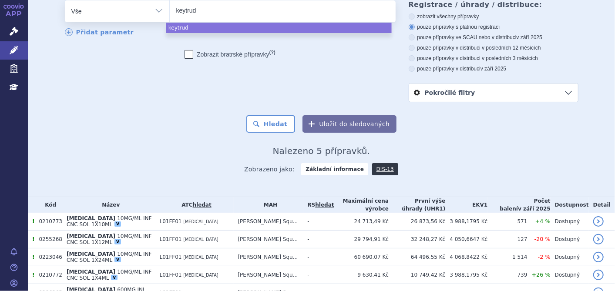
type input "[MEDICAL_DATA]"
select select "[MEDICAL_DATA]"
click at [274, 128] on button "Hledat" at bounding box center [270, 123] width 49 height 17
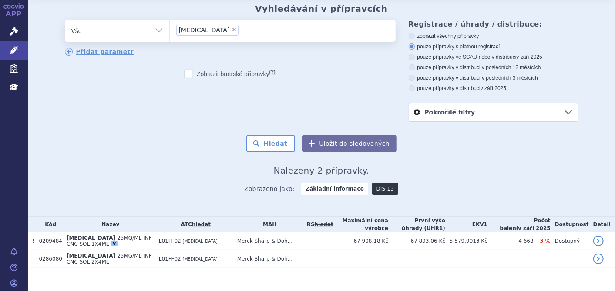
scroll to position [40, 0]
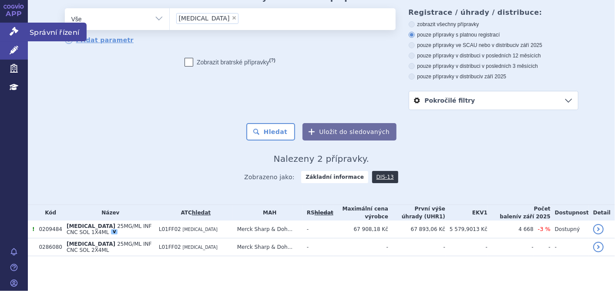
click at [24, 31] on link "Správní řízení" at bounding box center [14, 32] width 28 height 18
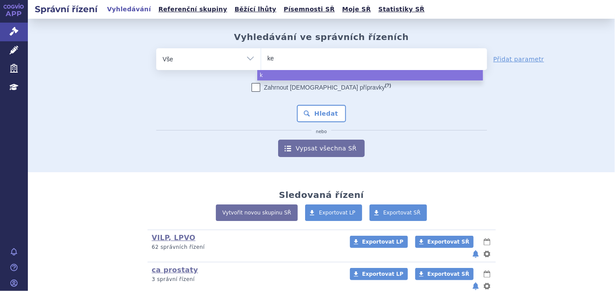
type input "key"
type input "keyt"
type input "keytr"
type input "keytru"
type input "keytrud"
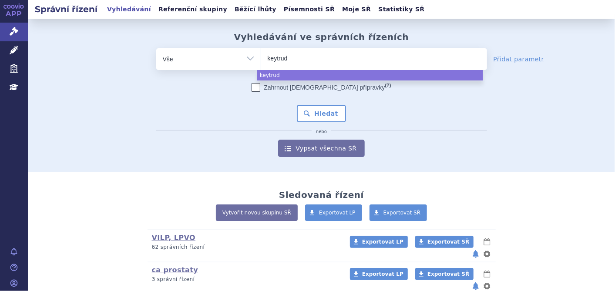
type input "[MEDICAL_DATA]"
select select "[MEDICAL_DATA]"
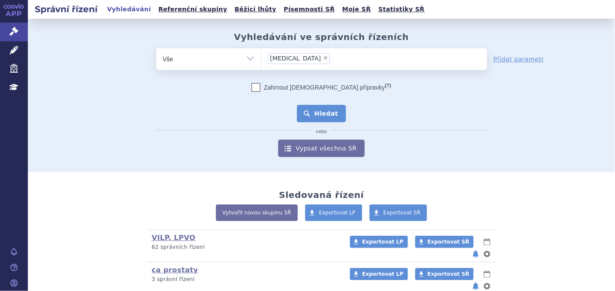
click at [307, 118] on button "Hledat" at bounding box center [321, 113] width 49 height 17
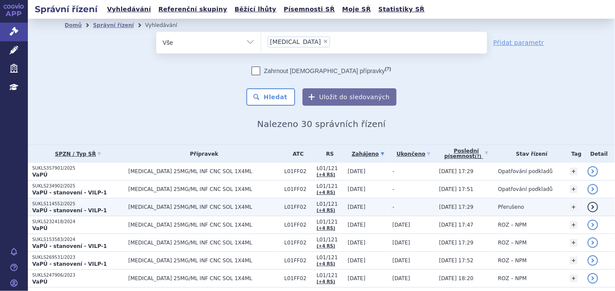
click at [191, 208] on span "[MEDICAL_DATA] 25MG/ML INF CNC SOL 1X4ML" at bounding box center [203, 207] width 151 height 6
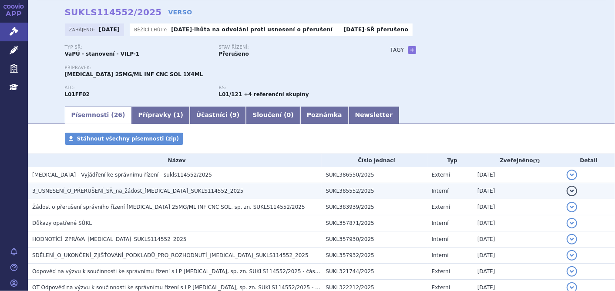
scroll to position [48, 0]
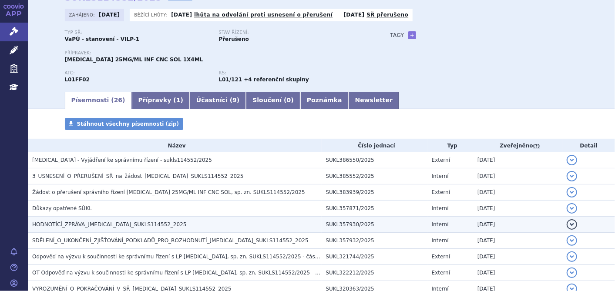
click at [86, 219] on td "HODNOTÍCÍ_ZPRÁVA_[MEDICAL_DATA]_SUKLS114552_2025" at bounding box center [175, 225] width 294 height 16
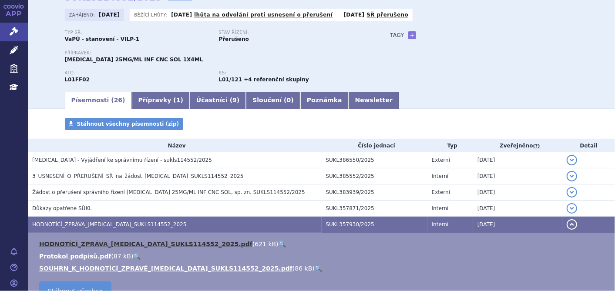
click at [134, 242] on link "HODNOTÍCÍ_ZPRÁVA_[MEDICAL_DATA]_SUKLS114552_2025.pdf" at bounding box center [145, 244] width 213 height 7
